Goal: Information Seeking & Learning: Learn about a topic

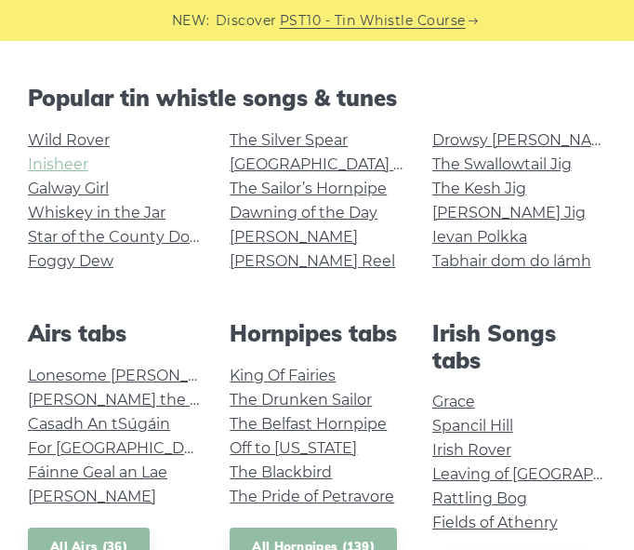
click at [71, 163] on link "Inisheer" at bounding box center [58, 164] width 60 height 18
click at [259, 253] on link "[PERSON_NAME] Reel" at bounding box center [313, 261] width 166 height 18
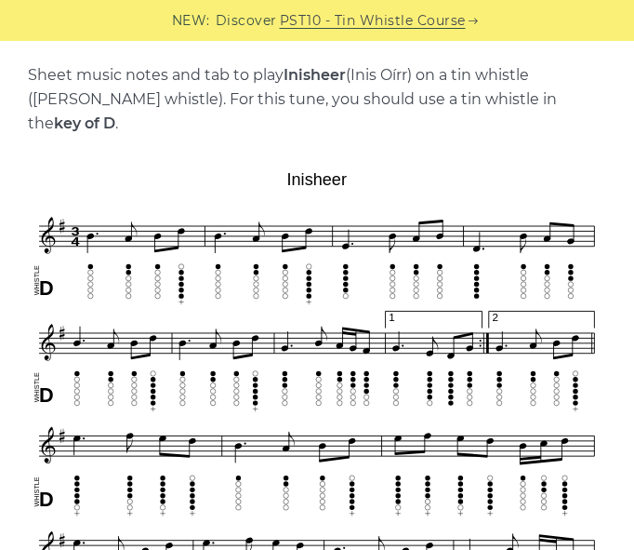
scroll to position [399, 0]
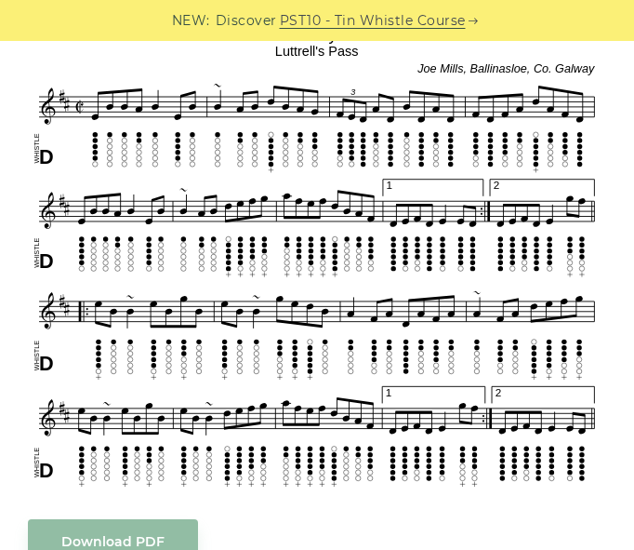
scroll to position [821, 0]
